Goal: Task Accomplishment & Management: Manage account settings

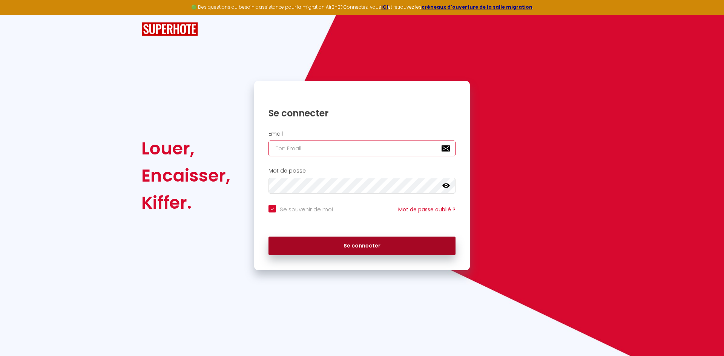
type input "[EMAIL_ADDRESS][DOMAIN_NAME]"
click at [340, 244] on button "Se connecter" at bounding box center [362, 246] width 187 height 19
checkbox input "true"
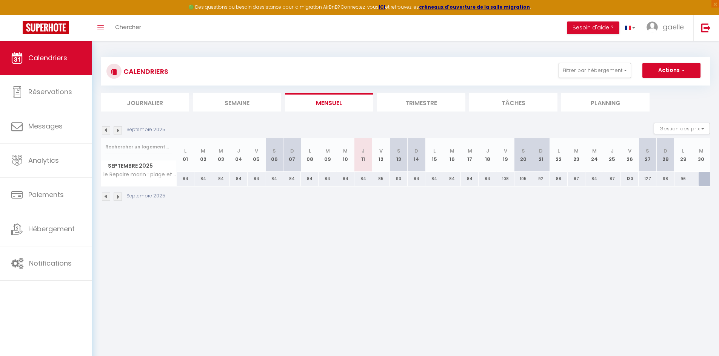
click at [260, 109] on li "Semaine" at bounding box center [237, 102] width 88 height 18
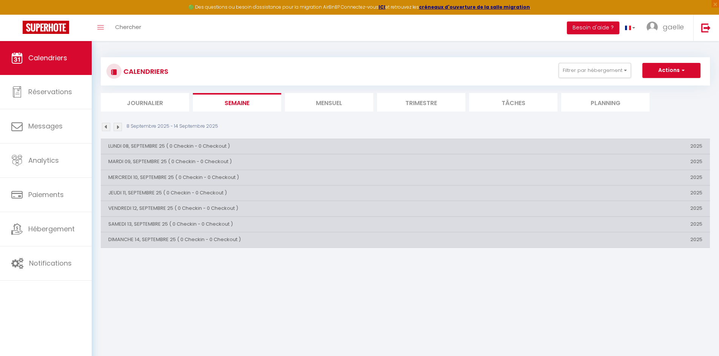
click at [325, 106] on li "Mensuel" at bounding box center [329, 102] width 88 height 18
